Goal: Information Seeking & Learning: Learn about a topic

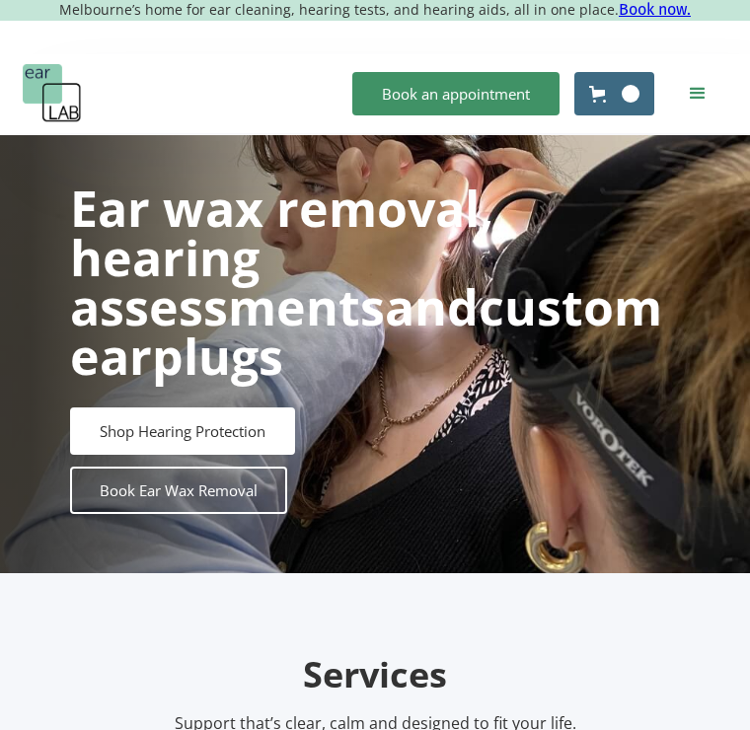
click at [702, 87] on div "menu" at bounding box center [698, 94] width 24 height 24
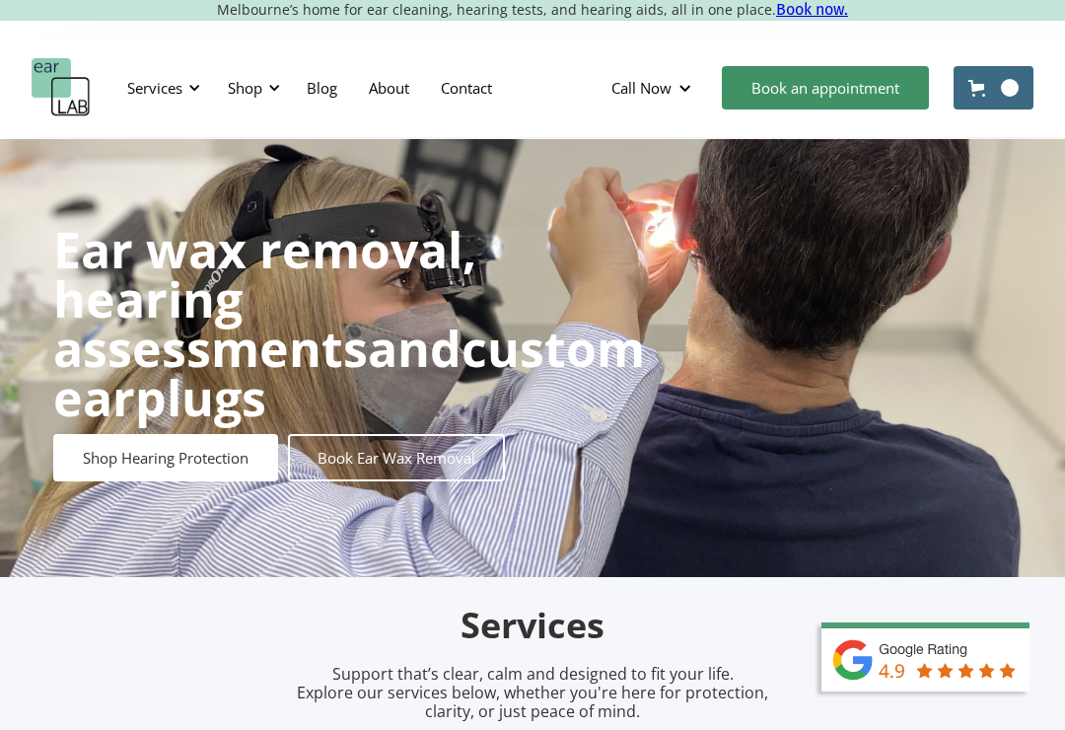
click at [258, 78] on div "Shop" at bounding box center [245, 88] width 35 height 20
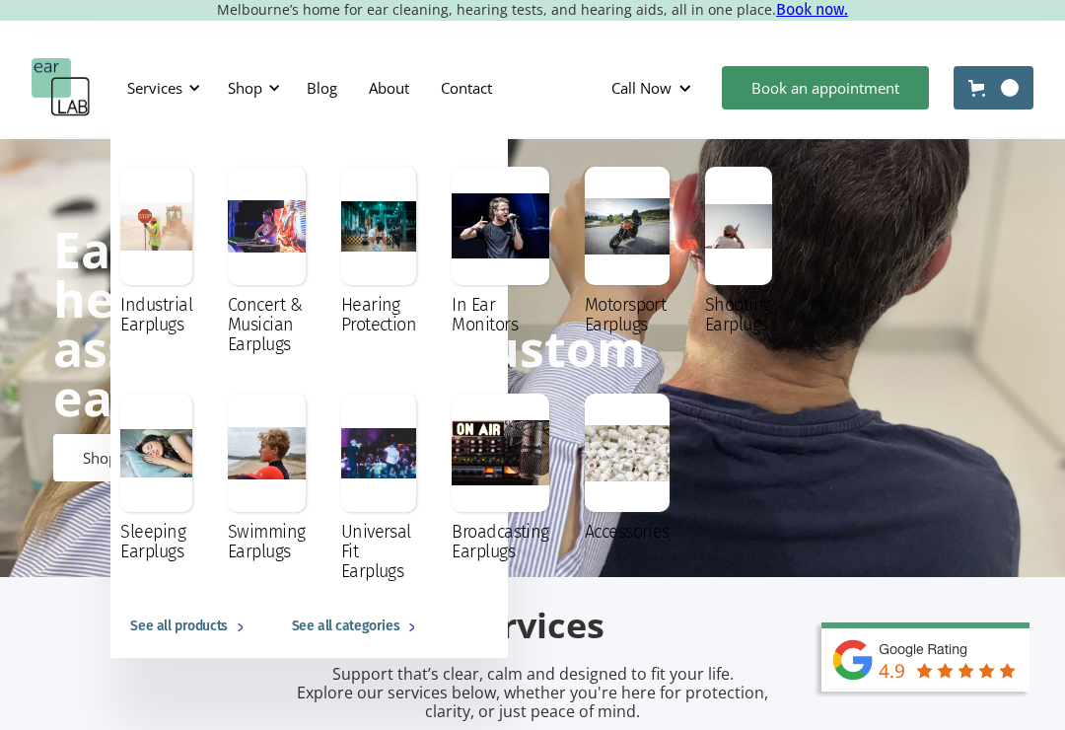
click at [171, 95] on div "Services" at bounding box center [154, 88] width 55 height 20
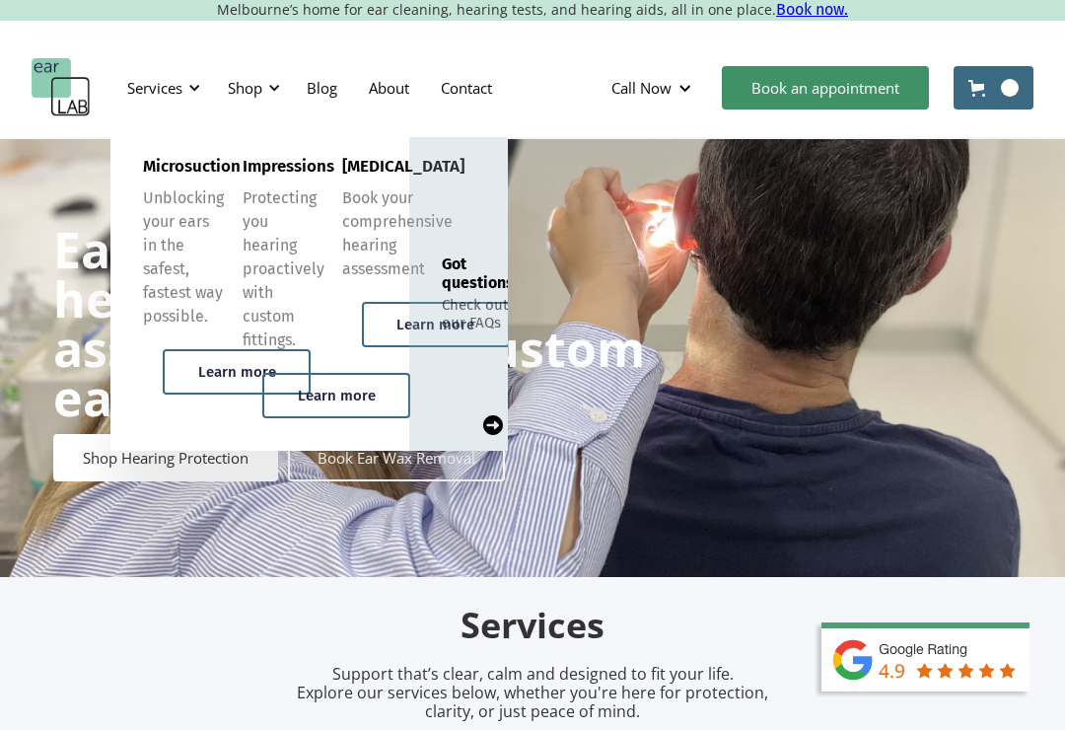
click at [370, 230] on div "Book your comprehensive hearing assessment" at bounding box center [397, 233] width 110 height 95
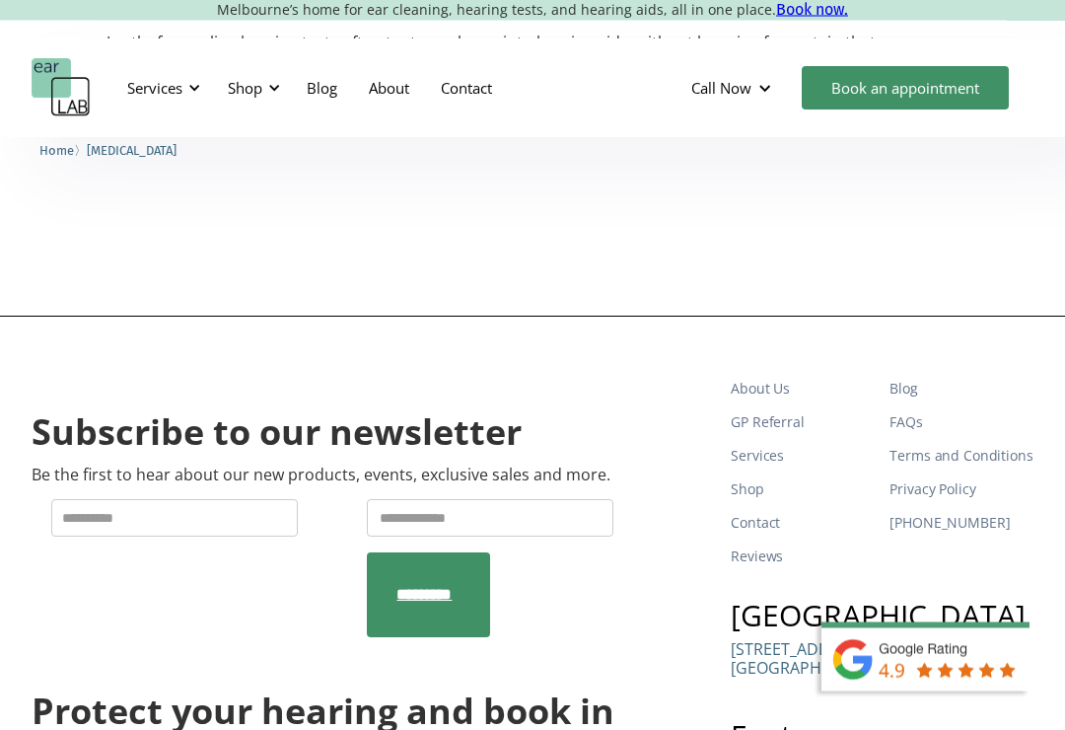
scroll to position [5570, 0]
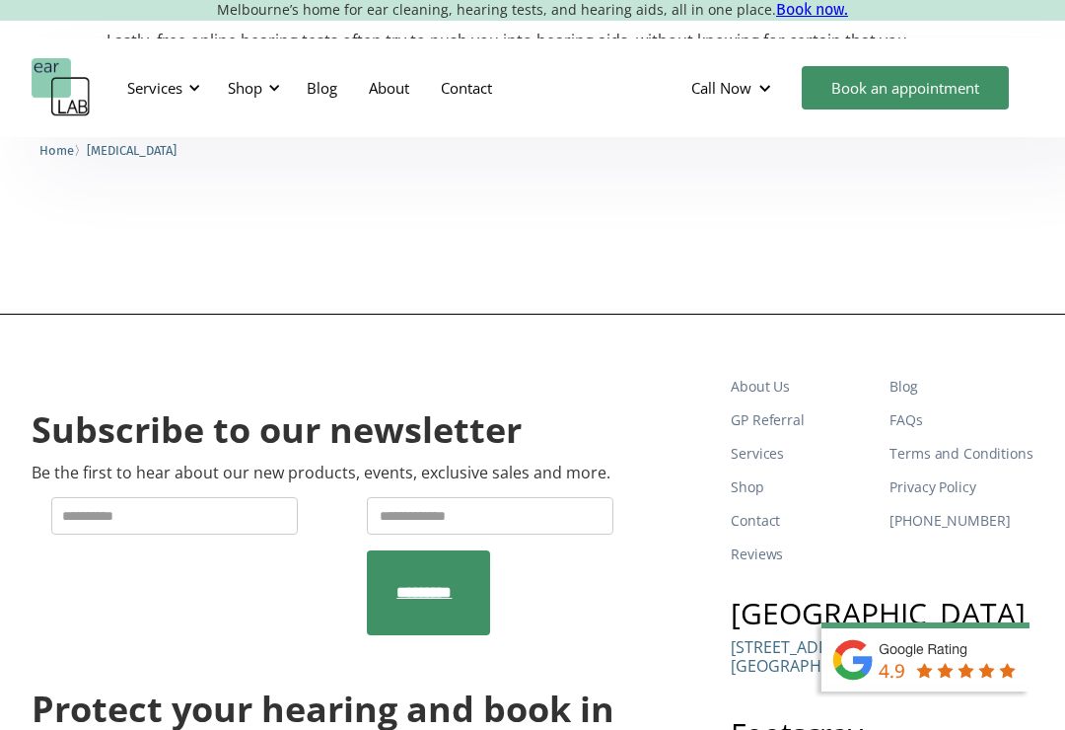
click at [256, 97] on div "Shop" at bounding box center [245, 88] width 35 height 20
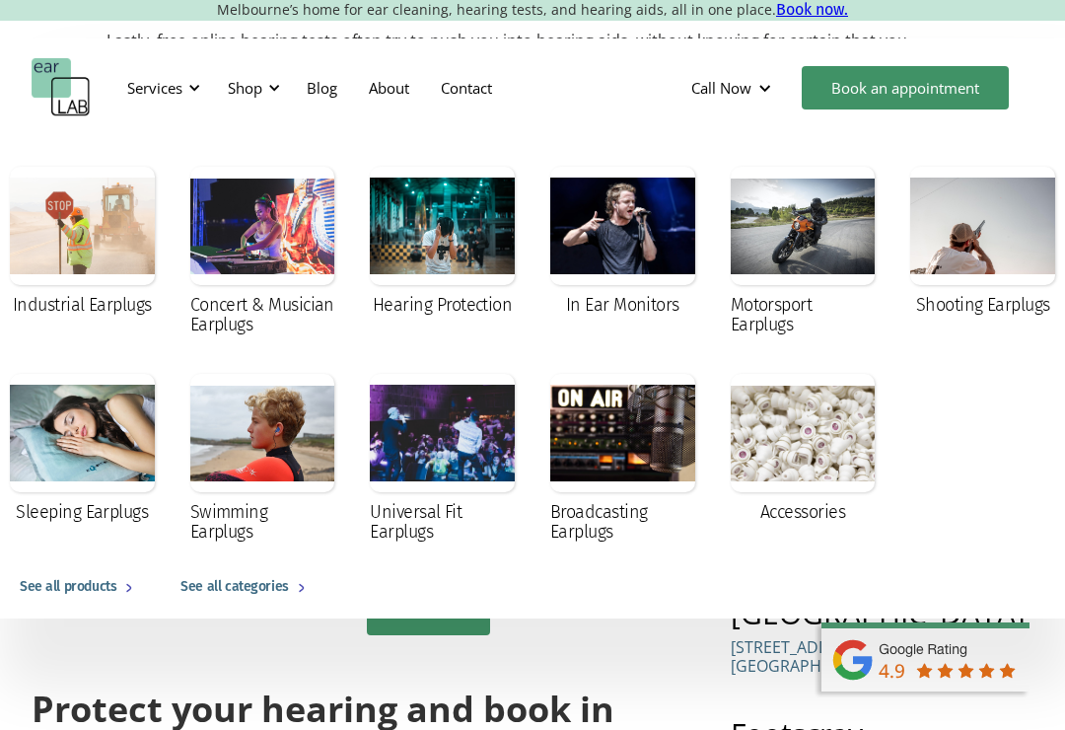
click at [159, 90] on div "Services" at bounding box center [154, 88] width 55 height 20
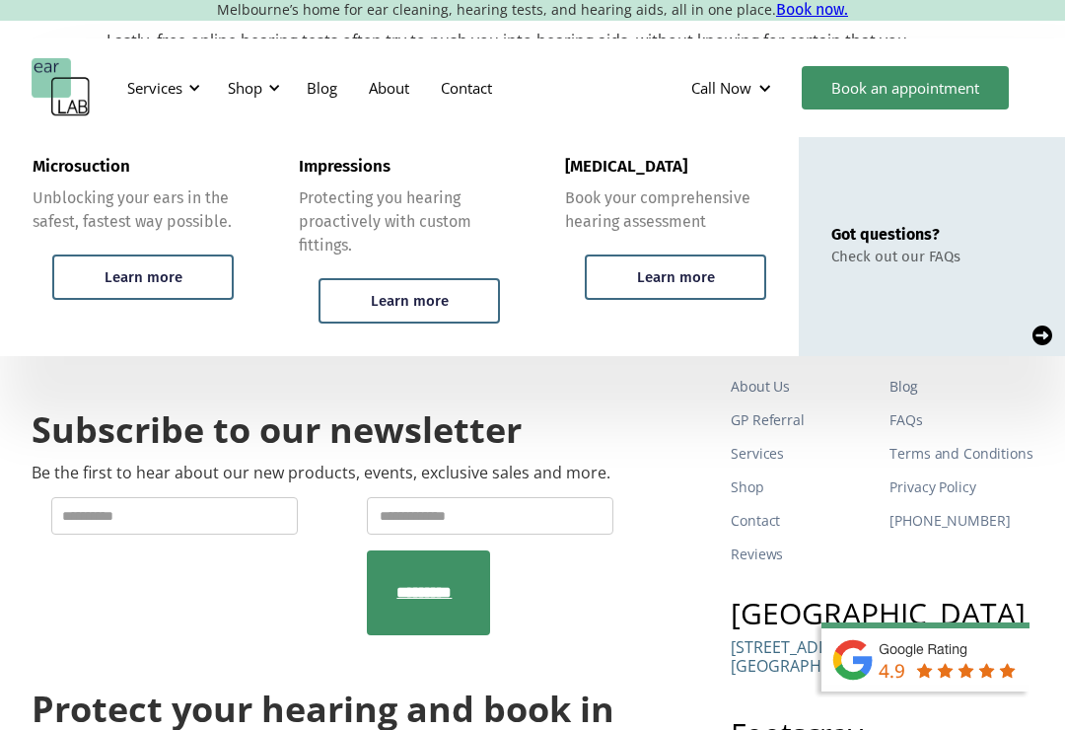
click at [386, 83] on link "About" at bounding box center [389, 87] width 72 height 57
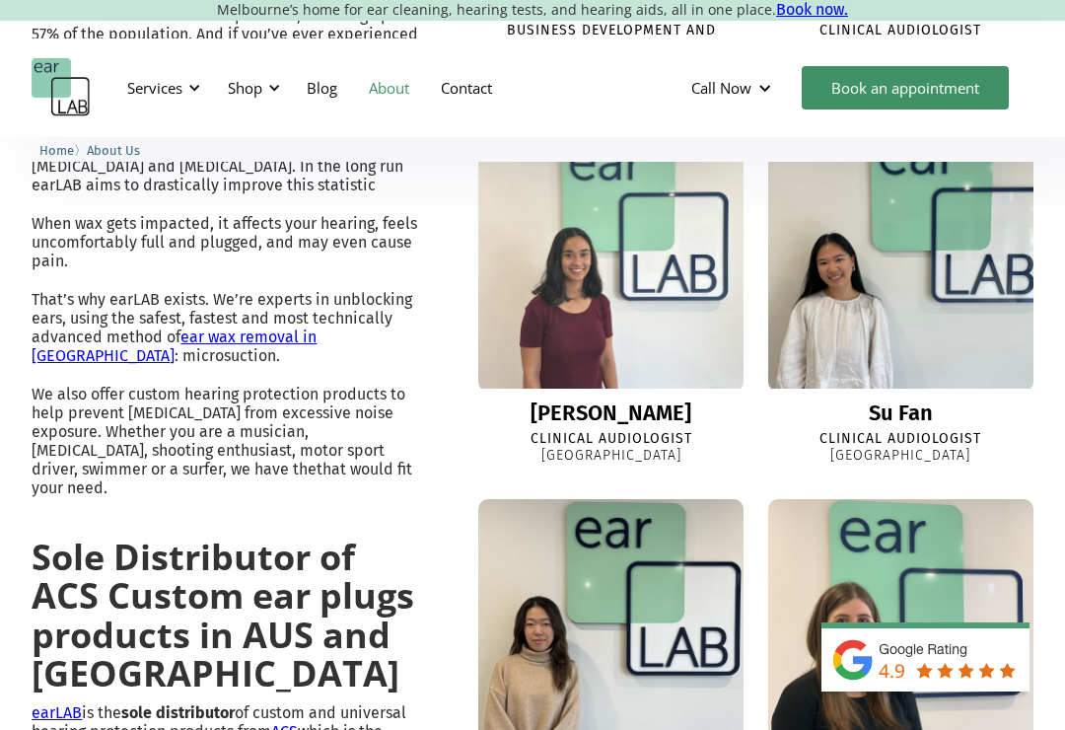
scroll to position [1152, 0]
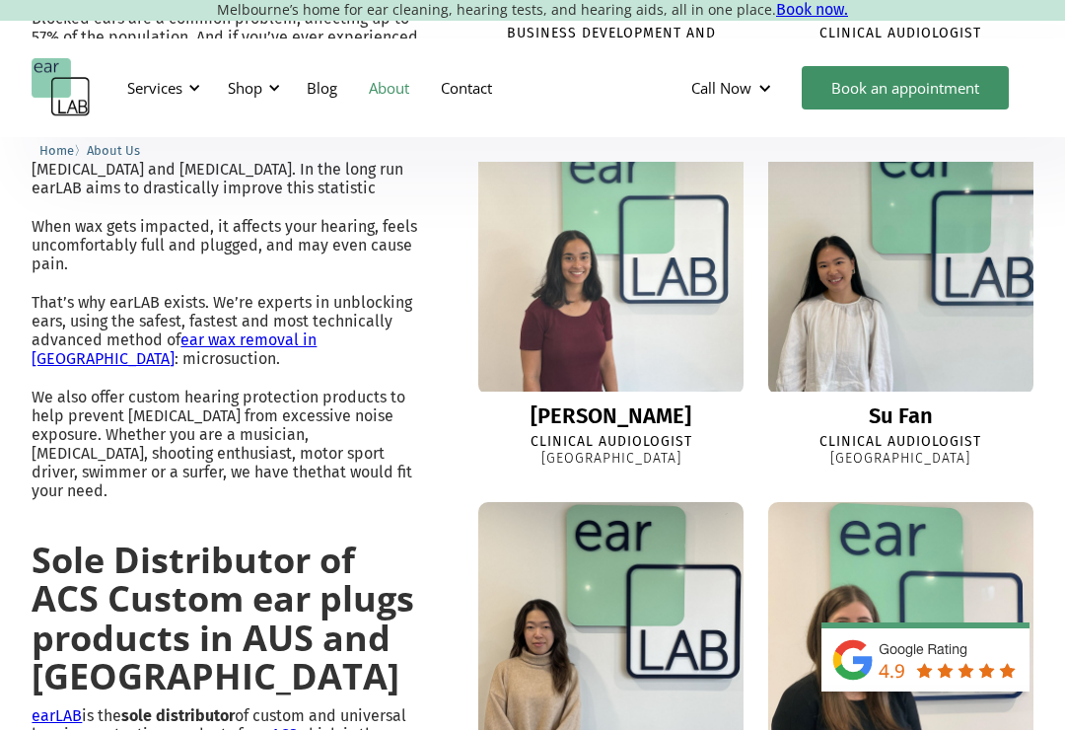
click at [404, 107] on link "About" at bounding box center [389, 87] width 72 height 57
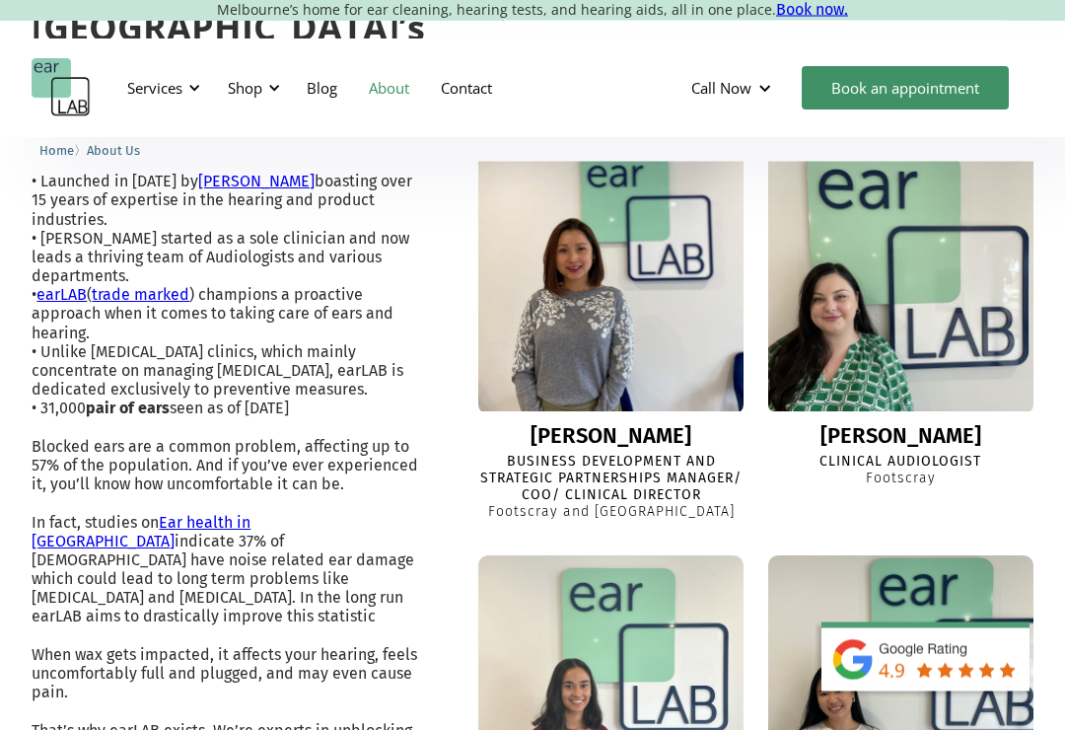
scroll to position [728, 0]
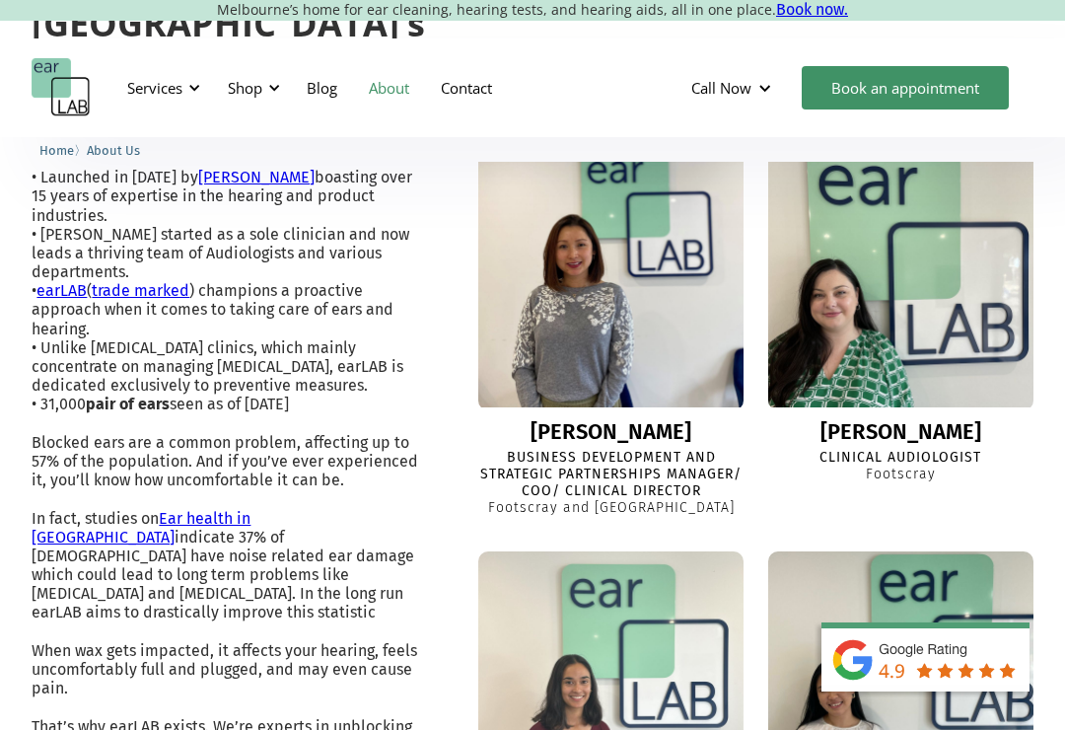
click at [381, 64] on link "About" at bounding box center [389, 87] width 72 height 57
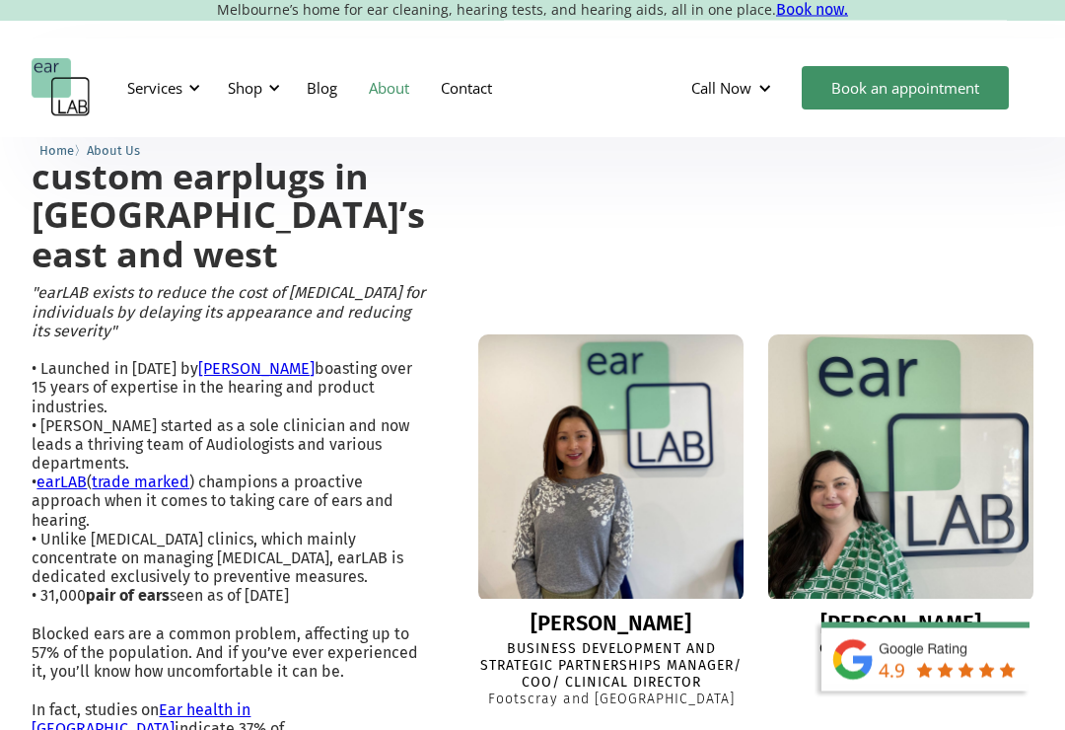
click at [163, 78] on div "Services" at bounding box center [154, 88] width 55 height 20
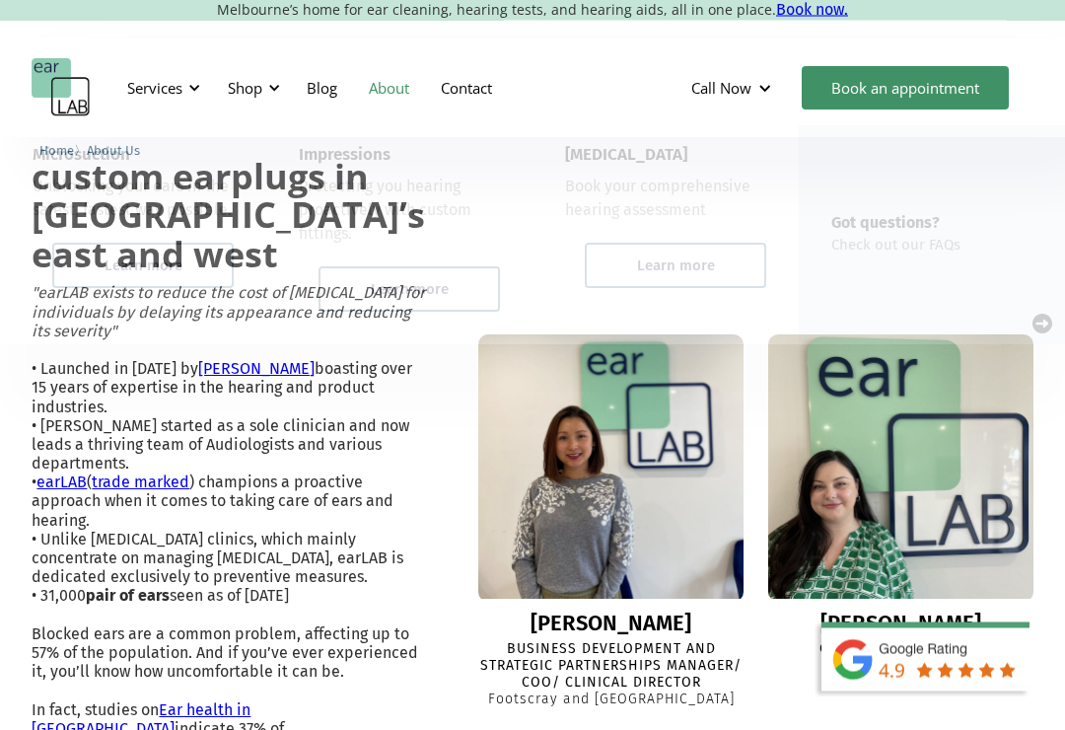
scroll to position [537, 0]
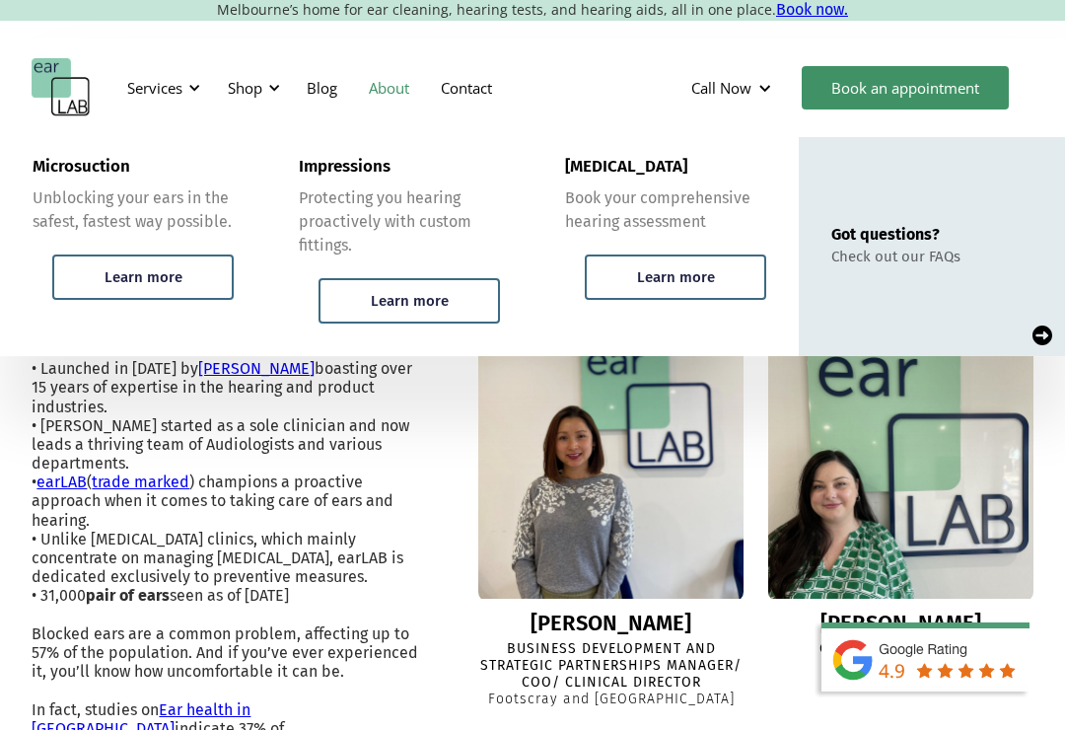
click at [60, 293] on div "Learn more" at bounding box center [143, 277] width 182 height 45
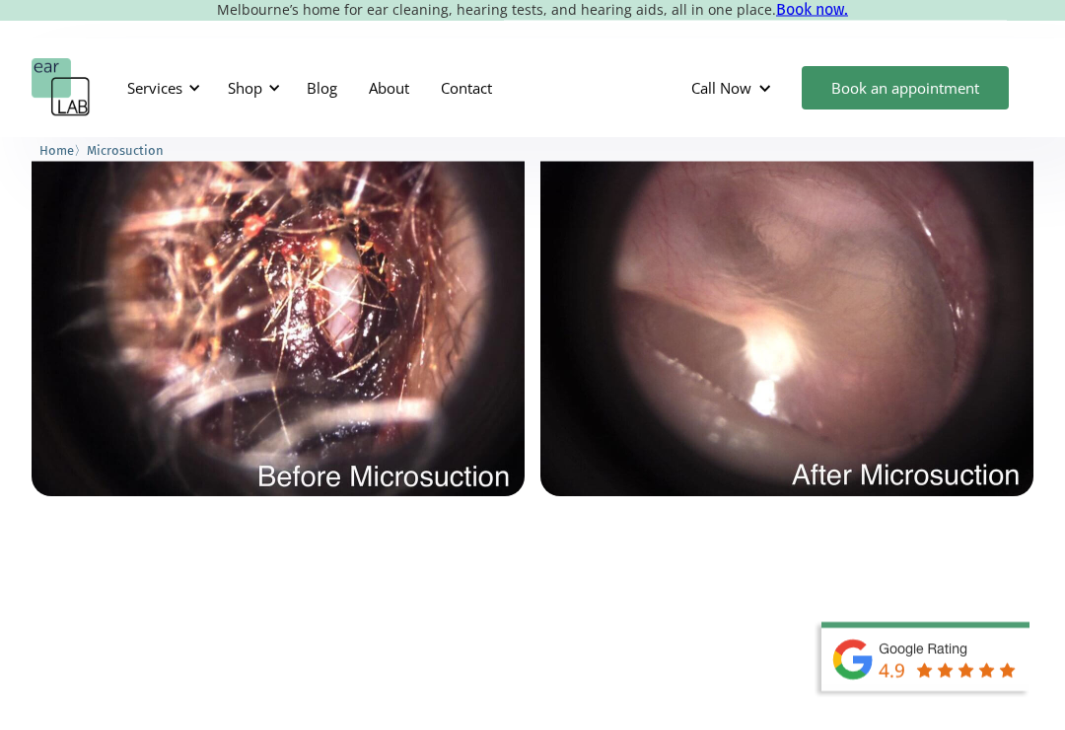
scroll to position [4502, 0]
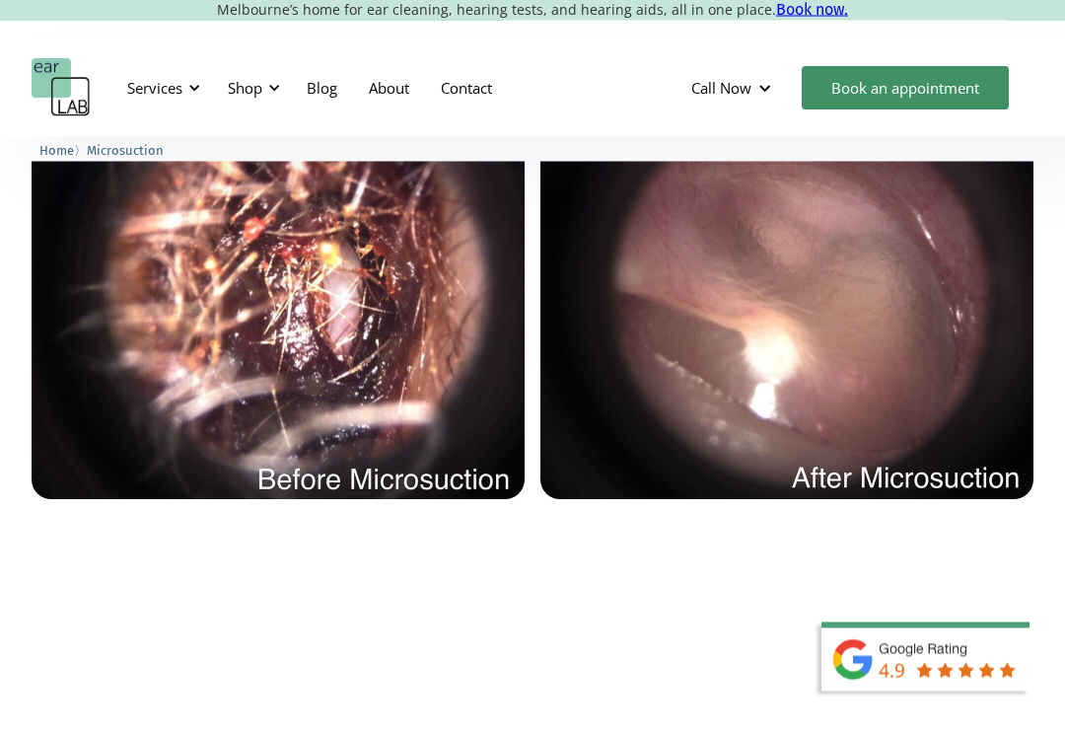
click at [100, 295] on img at bounding box center [278, 303] width 493 height 395
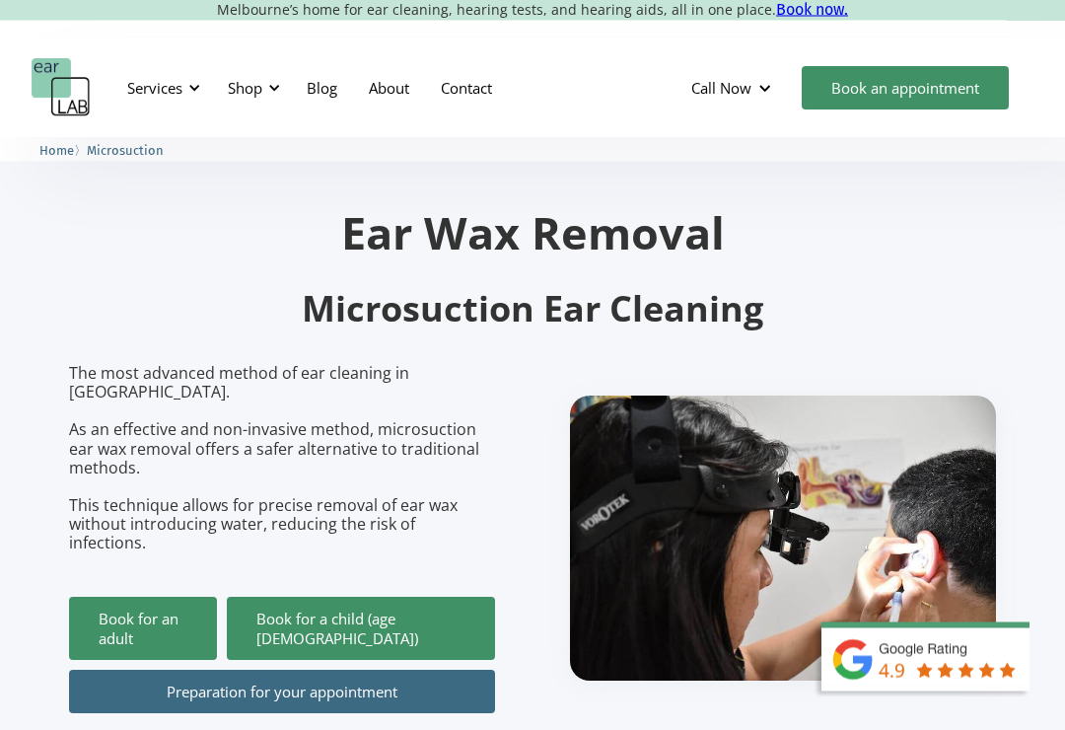
scroll to position [0, 0]
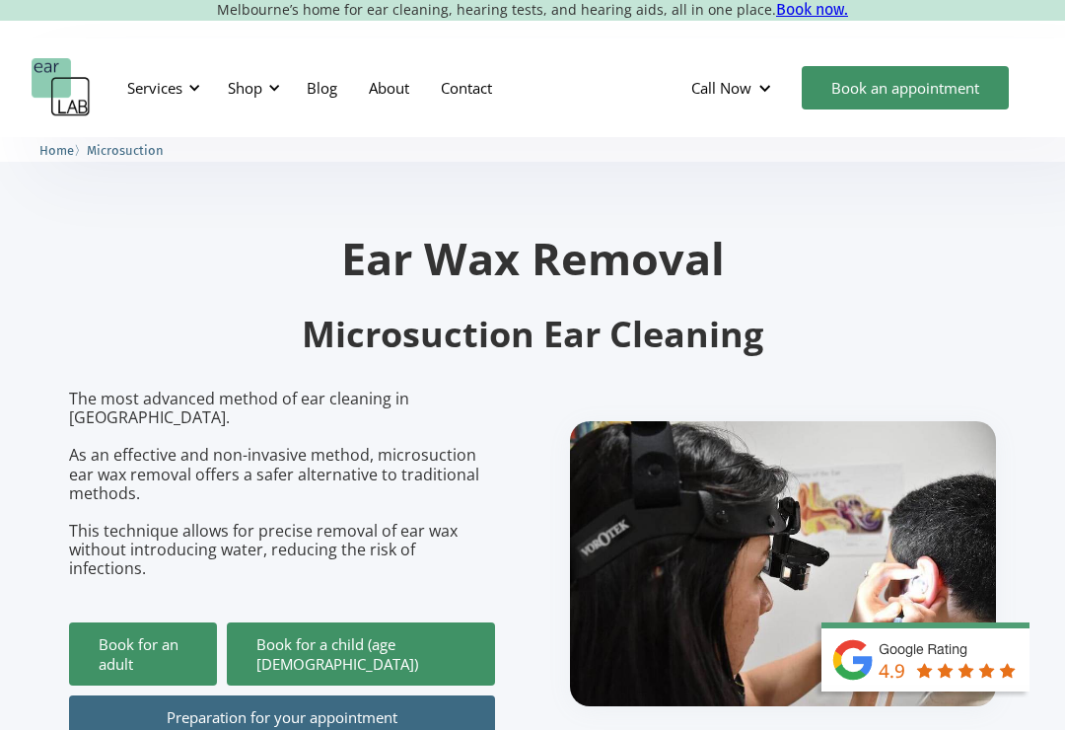
click at [247, 84] on div "Shop" at bounding box center [245, 88] width 35 height 20
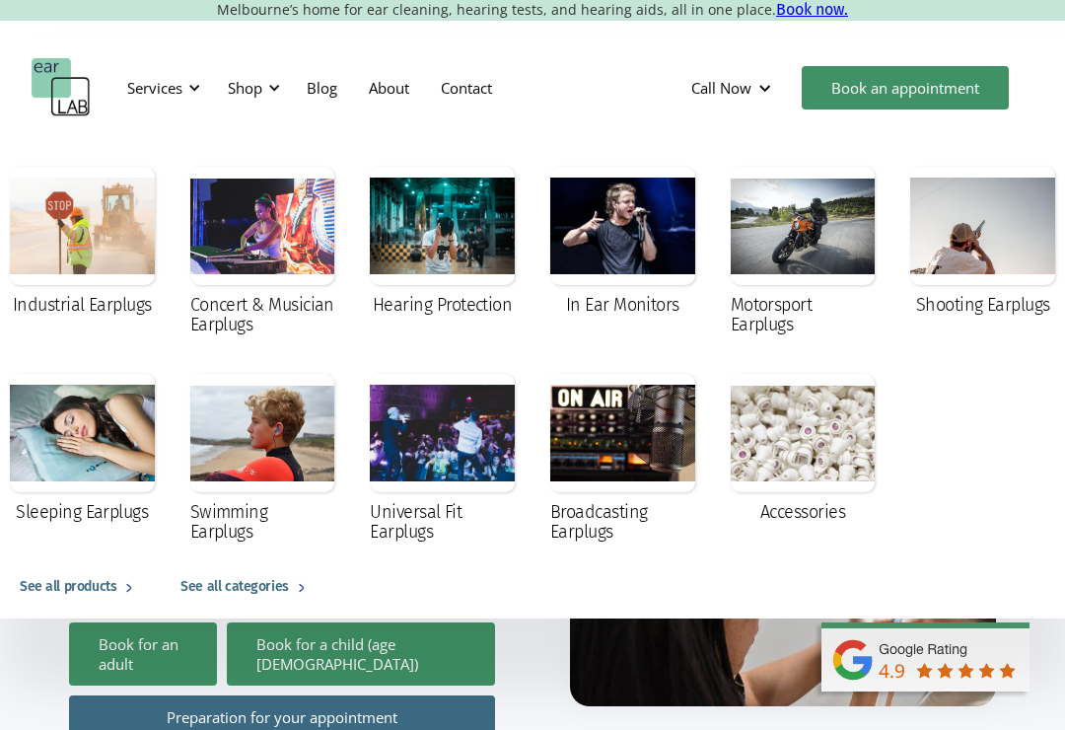
click at [257, 480] on div at bounding box center [262, 433] width 145 height 118
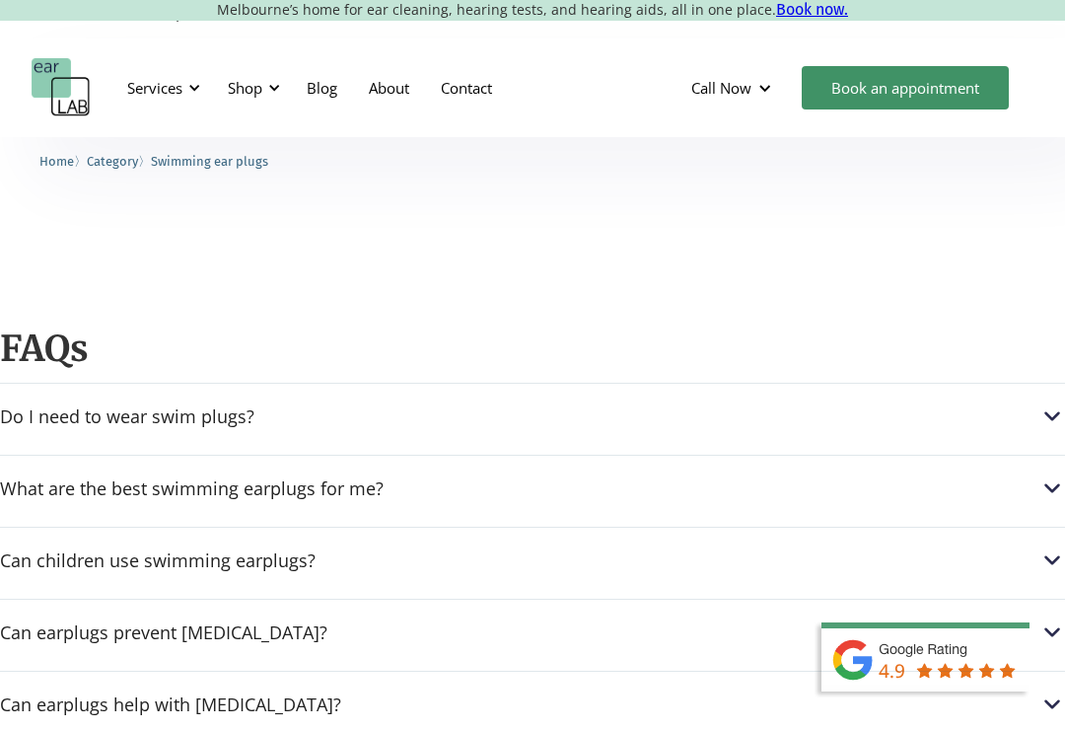
scroll to position [1662, 0]
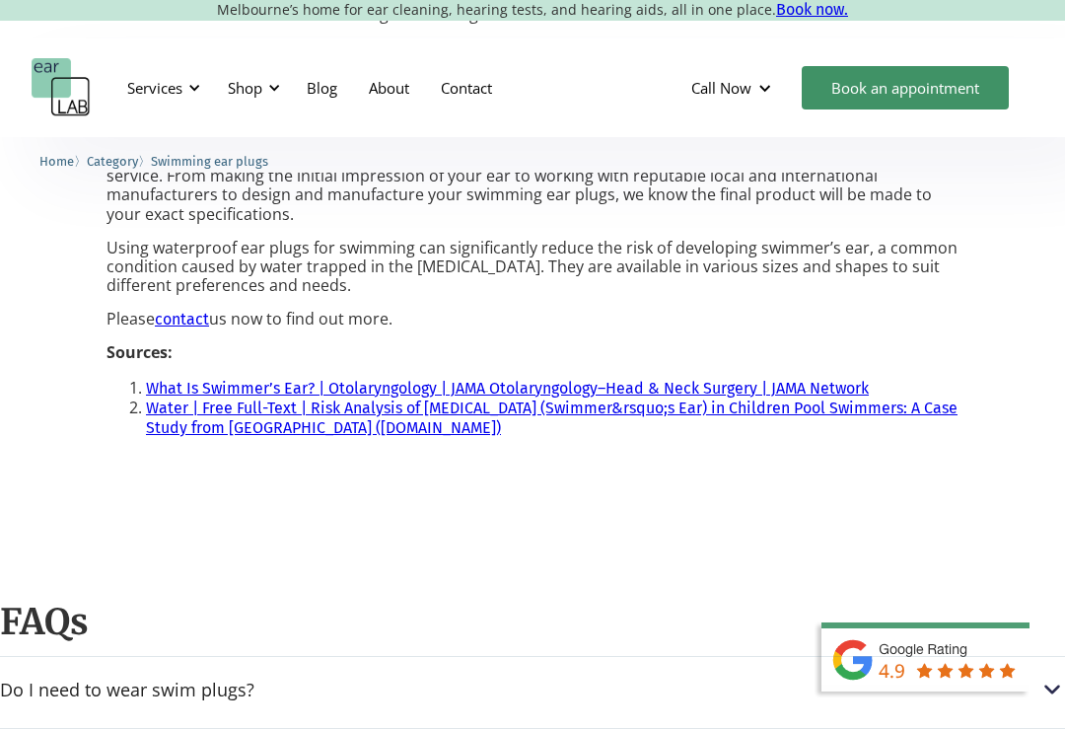
click at [271, 401] on link "Water | Free Full-Text | Risk Analysis of [MEDICAL_DATA] (Swimmer&rsquo;s Ear) …" at bounding box center [552, 418] width 812 height 38
click at [37, 1] on p "Melbourne’s home for ear cleaning, hearing tests, and hearing aids, all in one …" at bounding box center [532, 9] width 1065 height 19
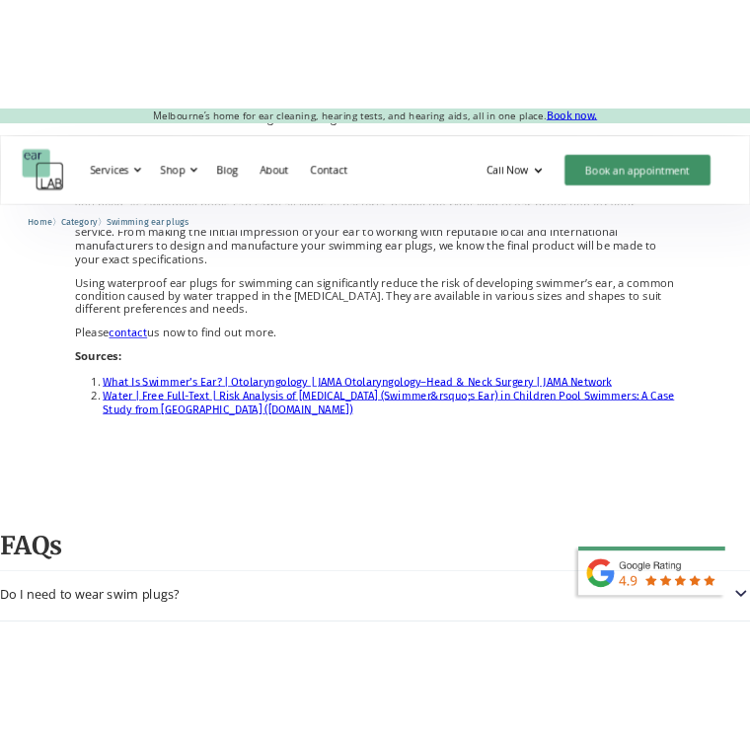
scroll to position [1799, 0]
